Goal: Task Accomplishment & Management: Manage account settings

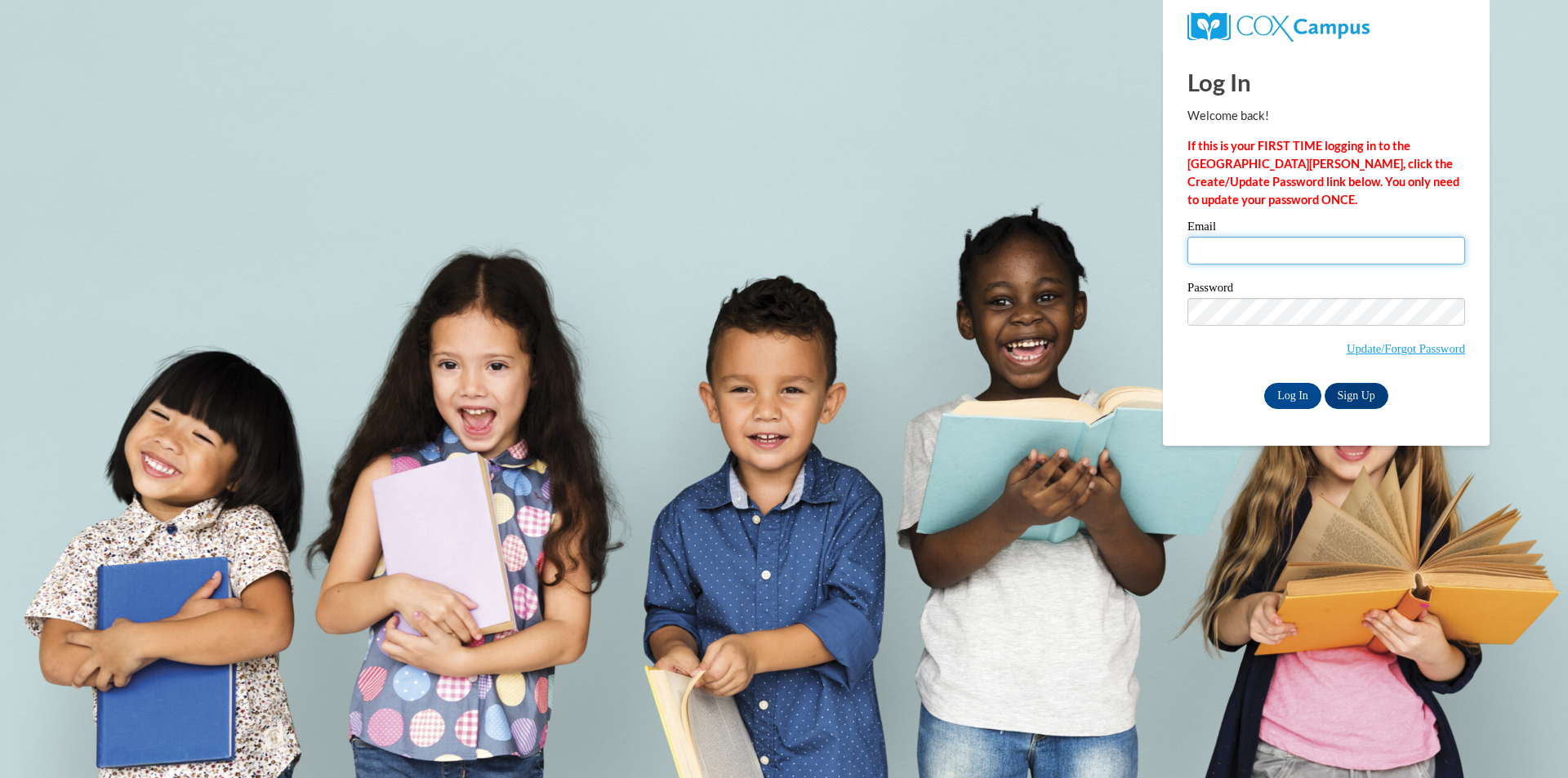
click at [1378, 258] on input "Email" at bounding box center [1326, 251] width 278 height 28
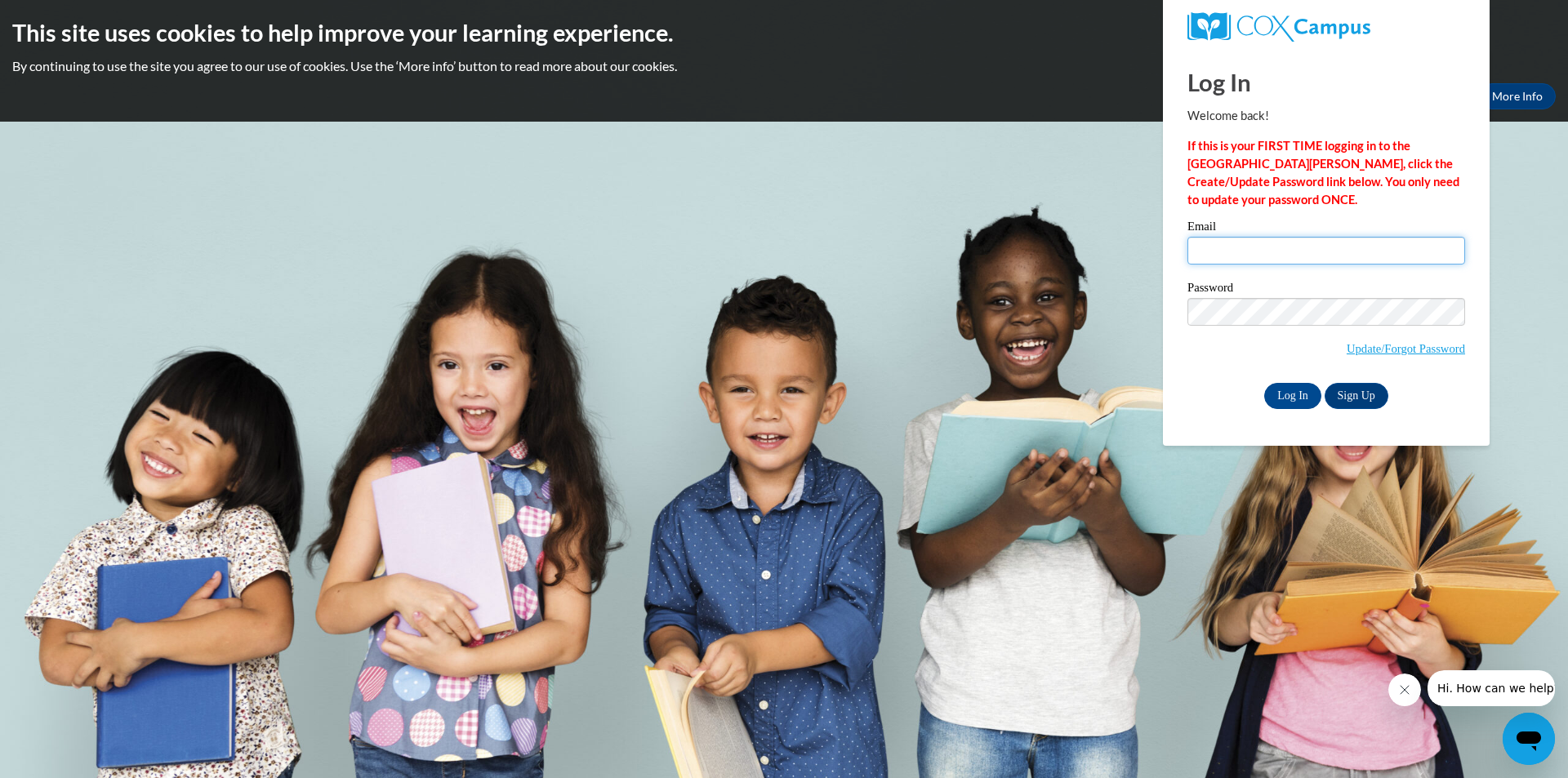
type input "[EMAIL_ADDRESS][DOMAIN_NAME]"
click at [1264, 383] on input "Log In" at bounding box center [1292, 396] width 57 height 26
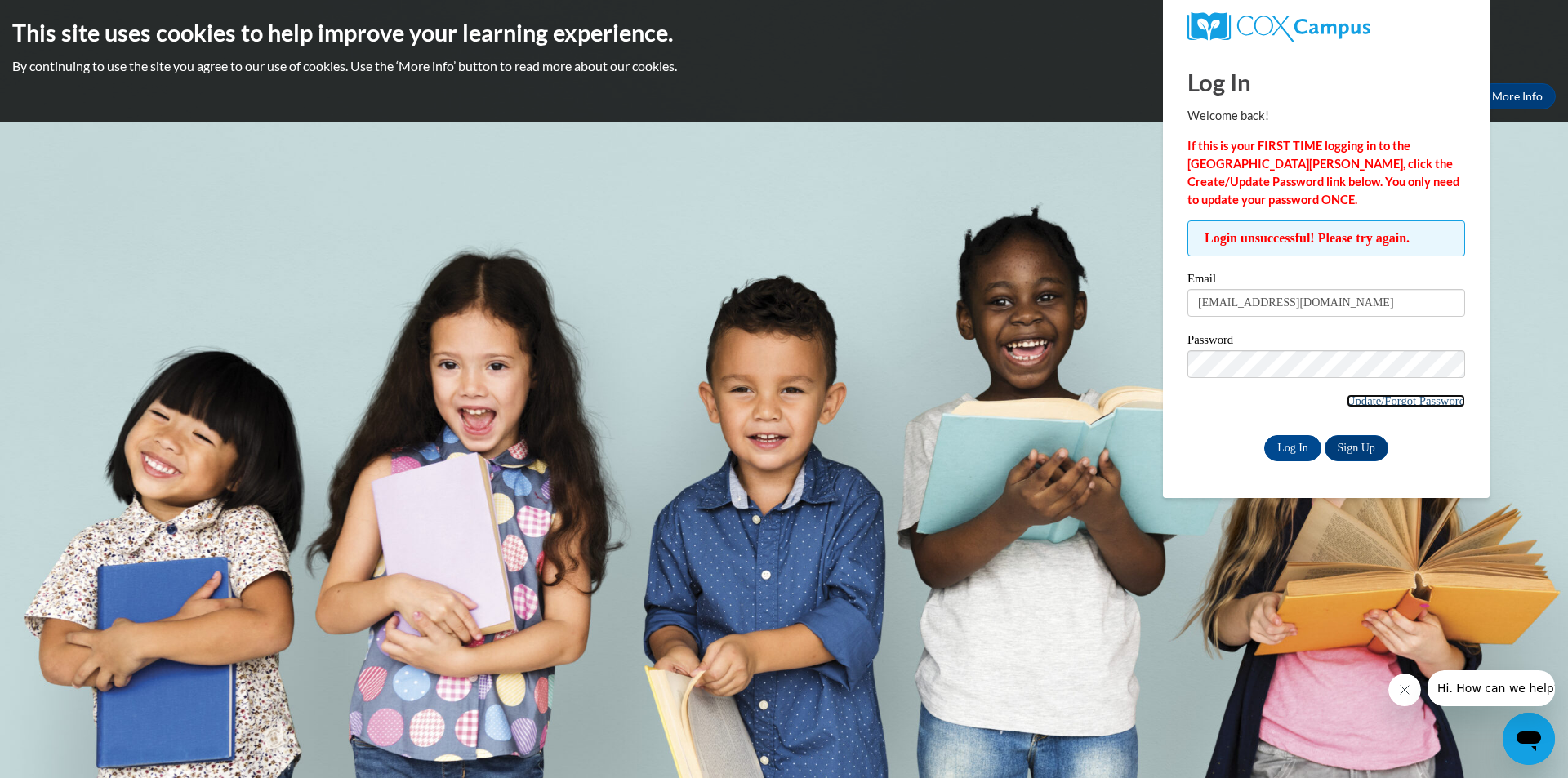
click at [1401, 404] on link "Update/Forgot Password" at bounding box center [1405, 401] width 119 height 13
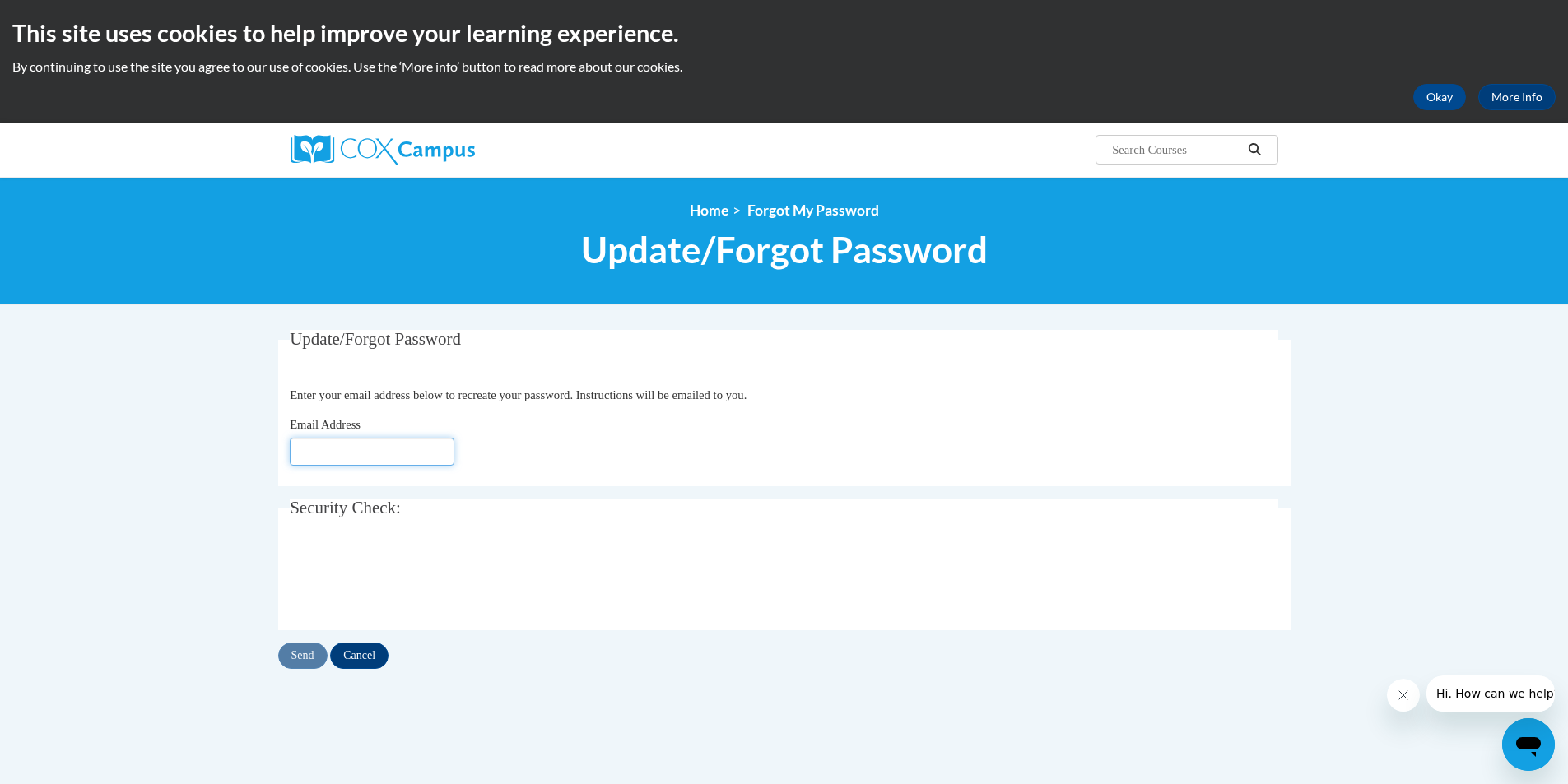
click at [352, 445] on input "Email Address" at bounding box center [371, 452] width 164 height 28
type input "[EMAIL_ADDRESS][DOMAIN_NAME]"
click at [309, 657] on input "Send" at bounding box center [302, 656] width 49 height 26
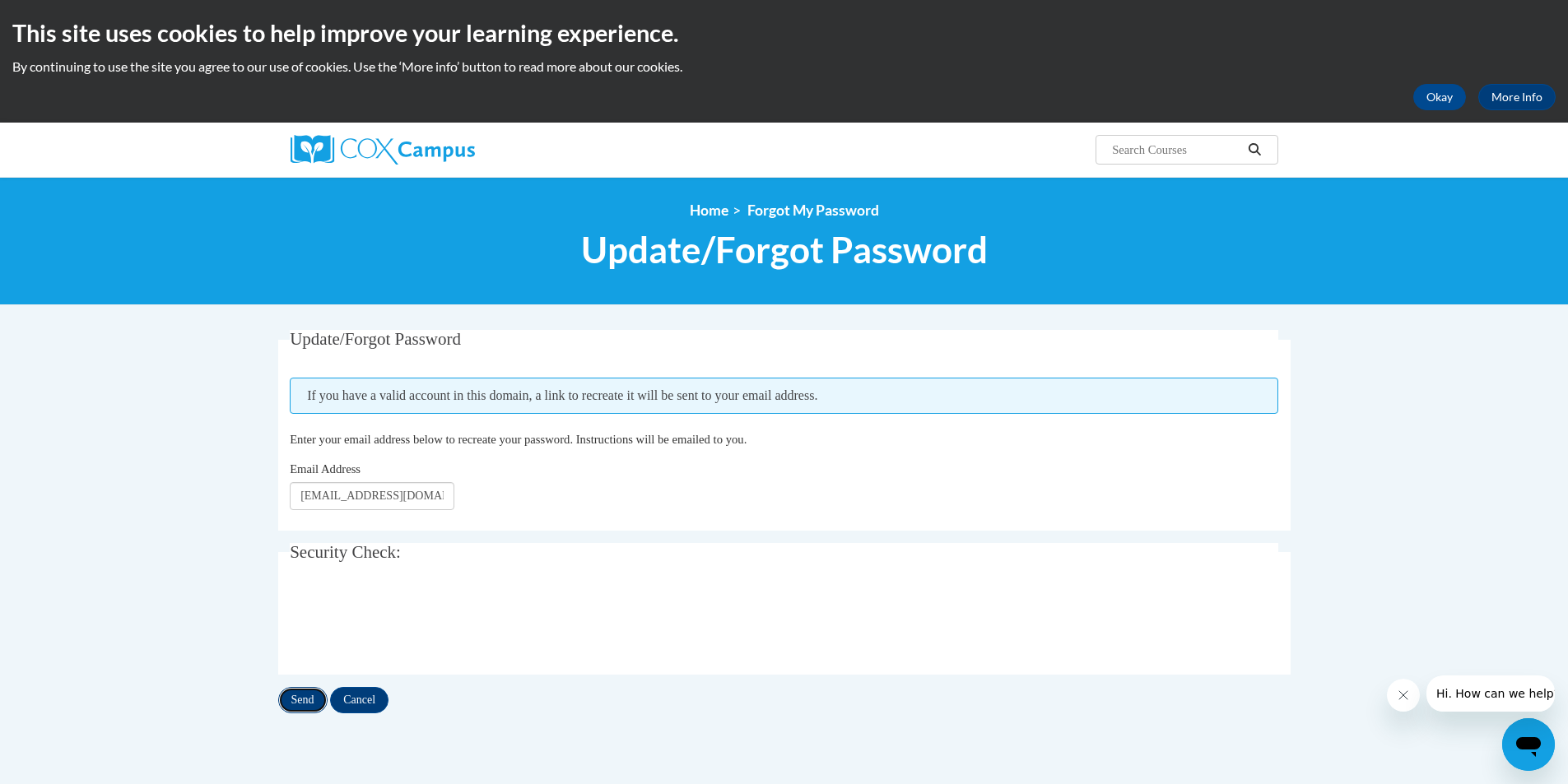
click at [291, 693] on input "Send" at bounding box center [302, 700] width 49 height 26
click at [308, 695] on input "Send" at bounding box center [302, 700] width 49 height 26
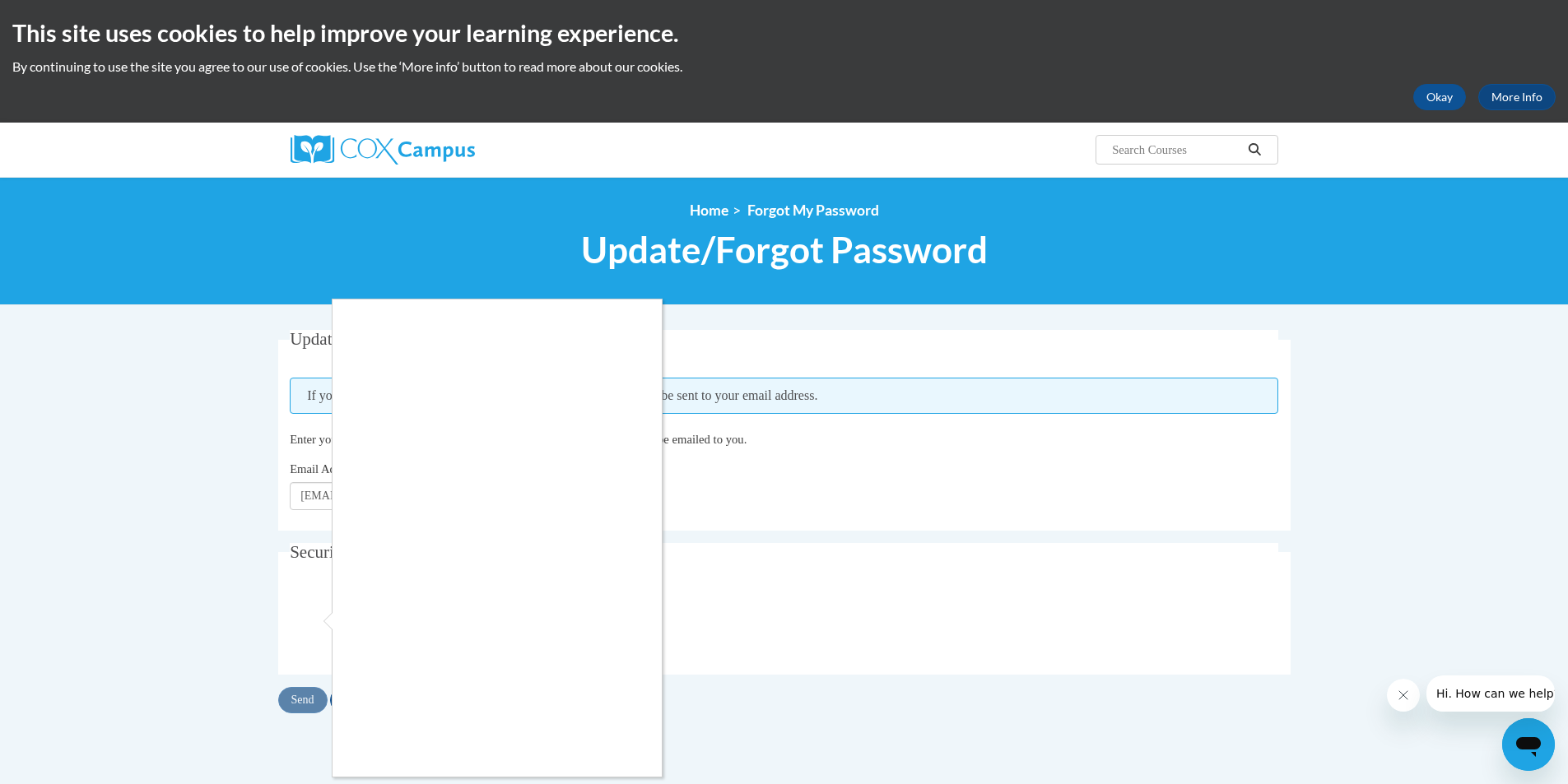
click at [164, 419] on div at bounding box center [784, 392] width 1568 height 784
